Goal: Transaction & Acquisition: Purchase product/service

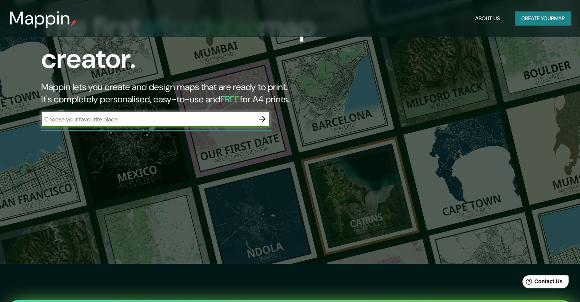
click at [120, 123] on input "text" at bounding box center [148, 119] width 214 height 9
type input "iquitos"
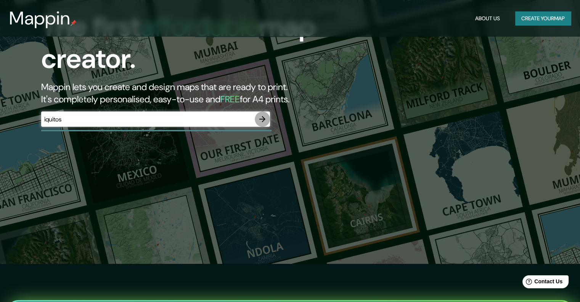
click at [264, 121] on icon "button" at bounding box center [262, 118] width 9 height 9
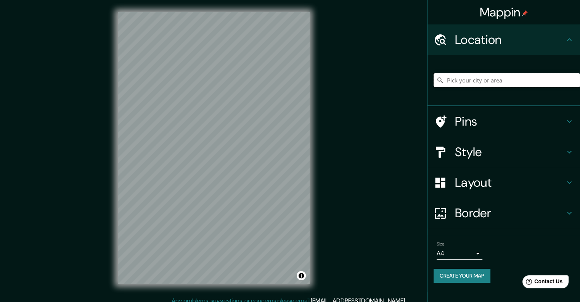
click at [458, 80] on input "Pick your city or area" at bounding box center [507, 80] width 146 height 14
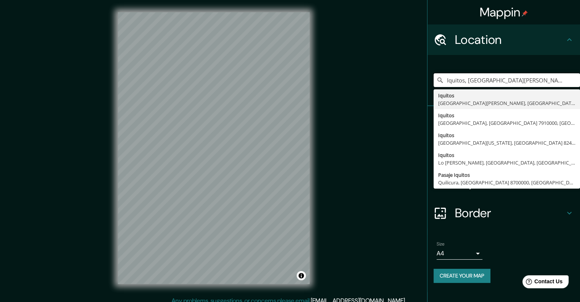
type input "Iquitos, [GEOGRAPHIC_DATA][PERSON_NAME], [GEOGRAPHIC_DATA]"
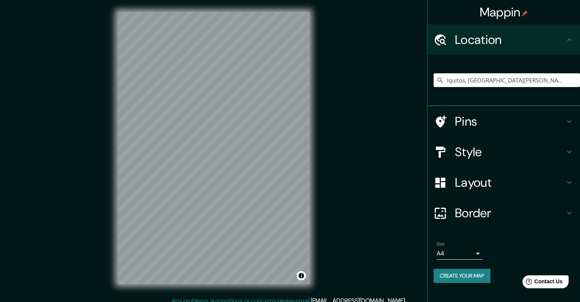
click at [465, 119] on h4 "Pins" at bounding box center [510, 121] width 110 height 15
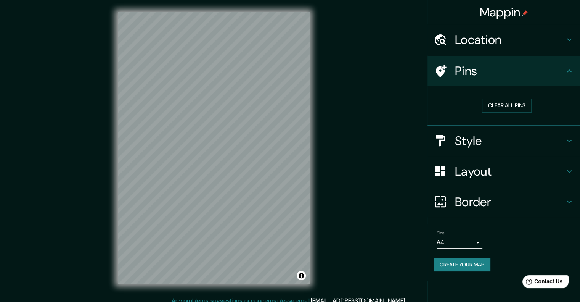
click at [478, 140] on h4 "Style" at bounding box center [510, 140] width 110 height 15
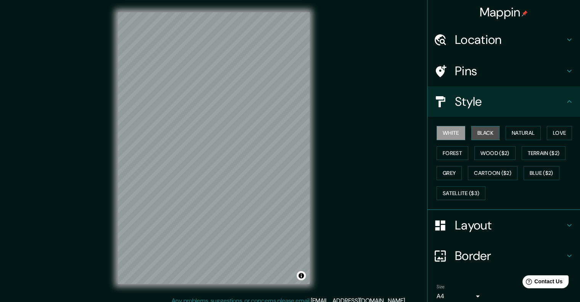
click at [476, 134] on button "Black" at bounding box center [485, 133] width 29 height 14
click at [456, 150] on button "Forest" at bounding box center [453, 153] width 32 height 14
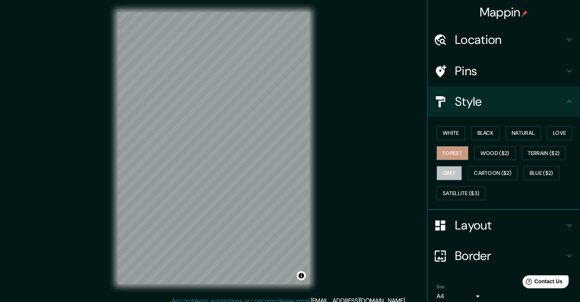
click at [448, 169] on button "Grey" at bounding box center [449, 173] width 25 height 14
click at [514, 130] on button "Natural" at bounding box center [523, 133] width 35 height 14
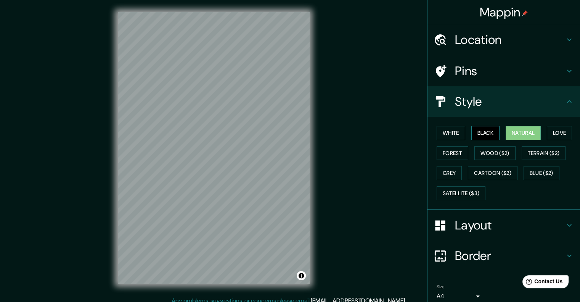
click at [481, 137] on button "Black" at bounding box center [485, 133] width 29 height 14
drag, startPoint x: 537, startPoint y: 127, endPoint x: 553, endPoint y: 128, distance: 16.0
click at [550, 128] on div "White Black Natural Love Forest Wood ($2) Terrain ($2) Grey Cartoon ($2) Blue (…" at bounding box center [507, 163] width 146 height 80
click at [450, 133] on button "White" at bounding box center [451, 133] width 29 height 14
